Goal: Download file/media

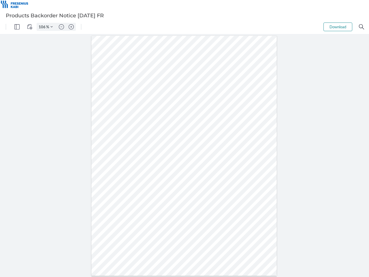
click at [17, 27] on img "Panel" at bounding box center [16, 26] width 5 height 5
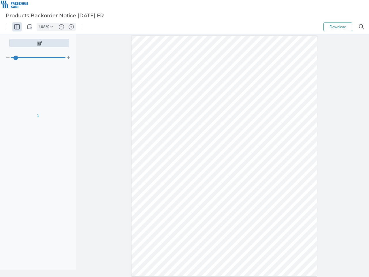
click at [30, 27] on img "View Controls" at bounding box center [29, 26] width 5 height 5
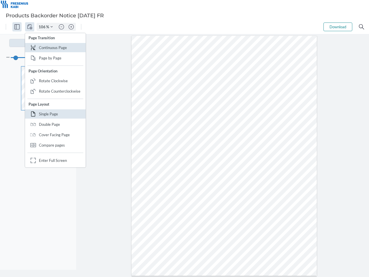
click at [43, 27] on input "106" at bounding box center [41, 26] width 9 height 5
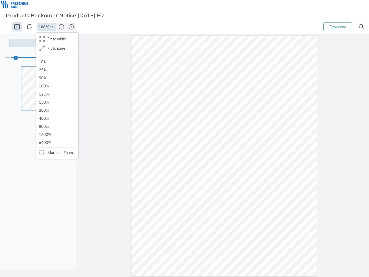
click at [52, 27] on img "Zoom Controls" at bounding box center [51, 27] width 2 height 2
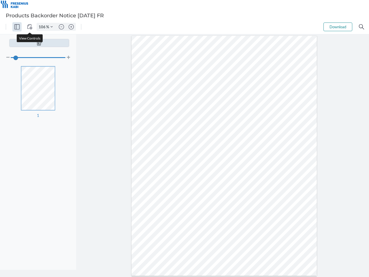
click at [61, 27] on img "Zoom out" at bounding box center [61, 26] width 5 height 5
click at [71, 27] on img "Zoom in" at bounding box center [71, 26] width 5 height 5
type input "106"
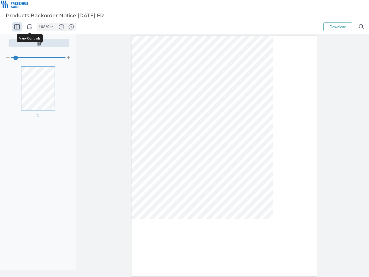
click at [338, 27] on button "Download" at bounding box center [337, 26] width 29 height 9
click at [361, 27] on img "Search" at bounding box center [361, 26] width 5 height 5
